Goal: Navigation & Orientation: Go to known website

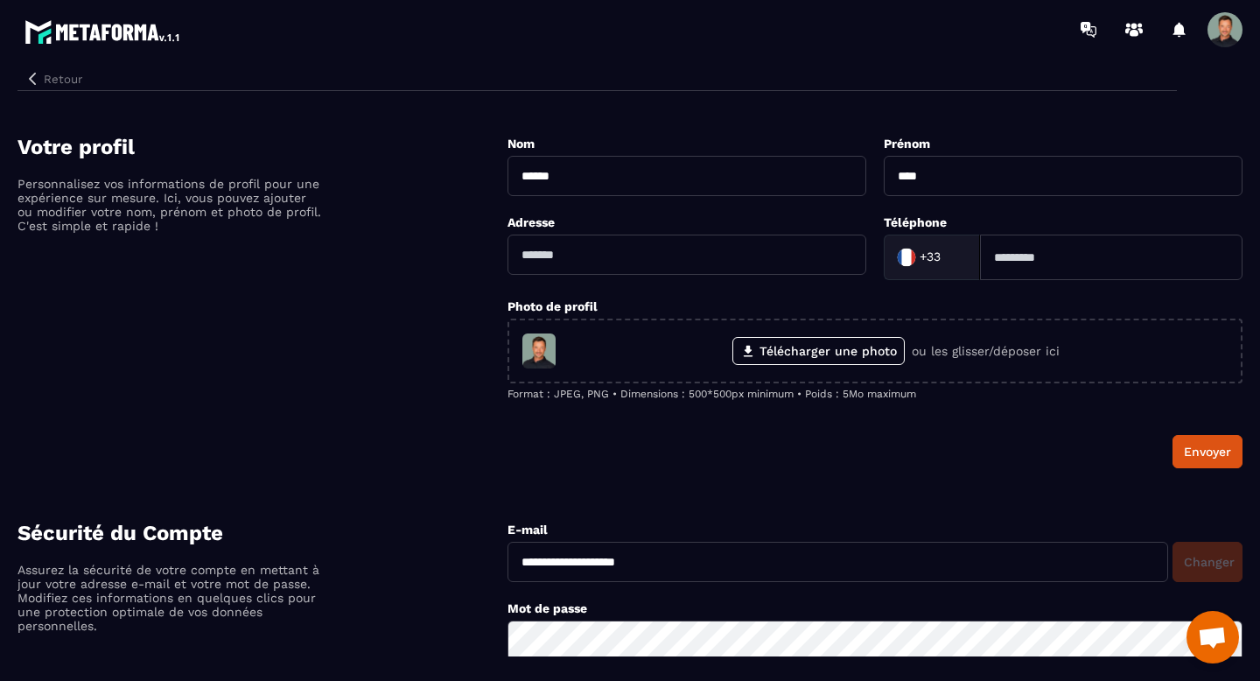
click at [59, 82] on button "Retour" at bounding box center [54, 78] width 72 height 23
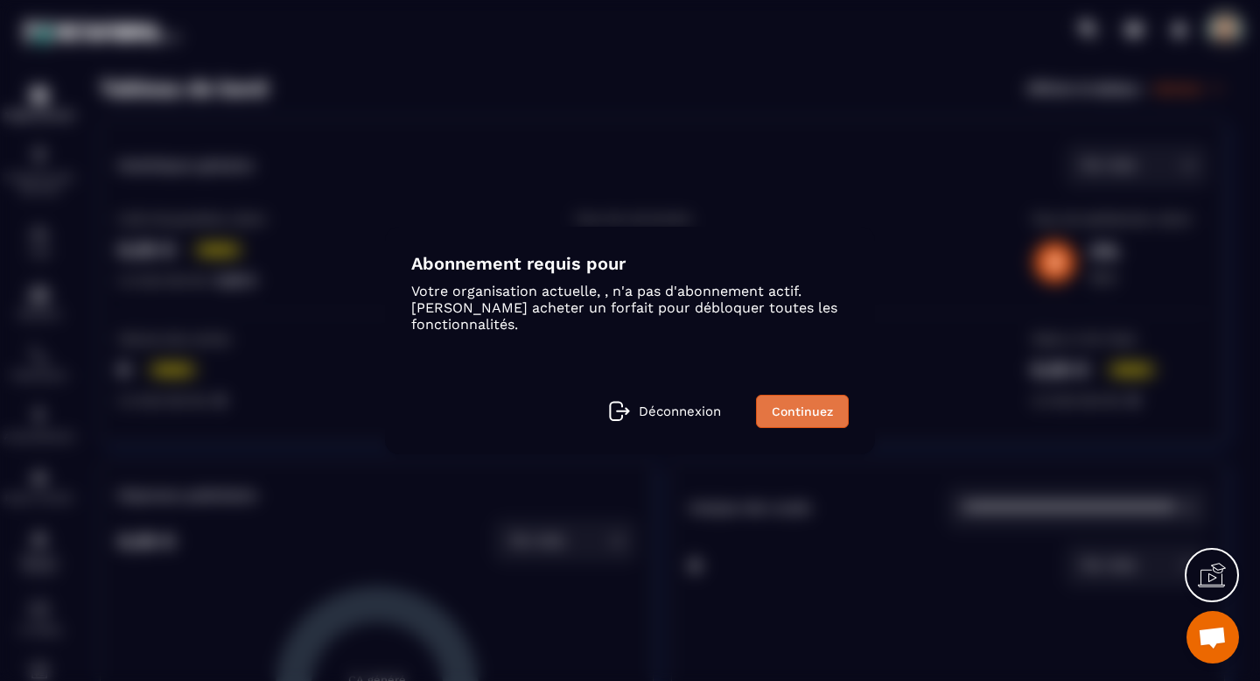
click at [793, 398] on link "Continuez" at bounding box center [802, 411] width 93 height 33
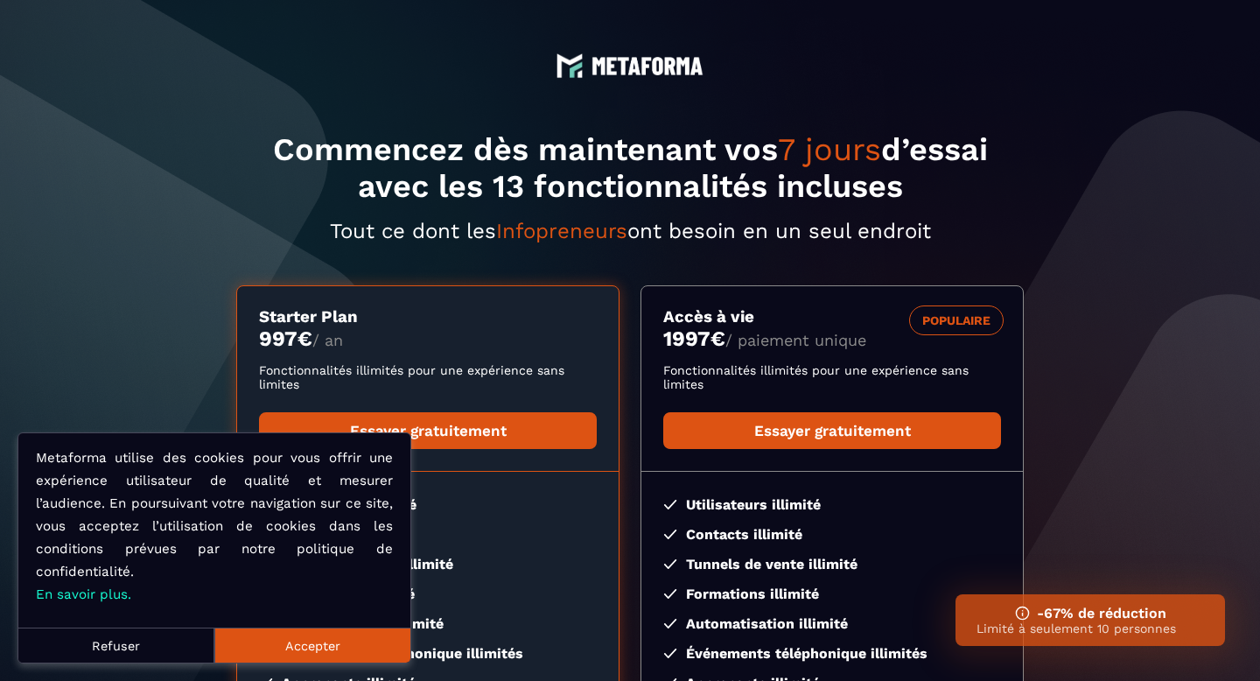
click at [286, 644] on button "Accepter" at bounding box center [312, 645] width 196 height 35
